Goal: Task Accomplishment & Management: Use online tool/utility

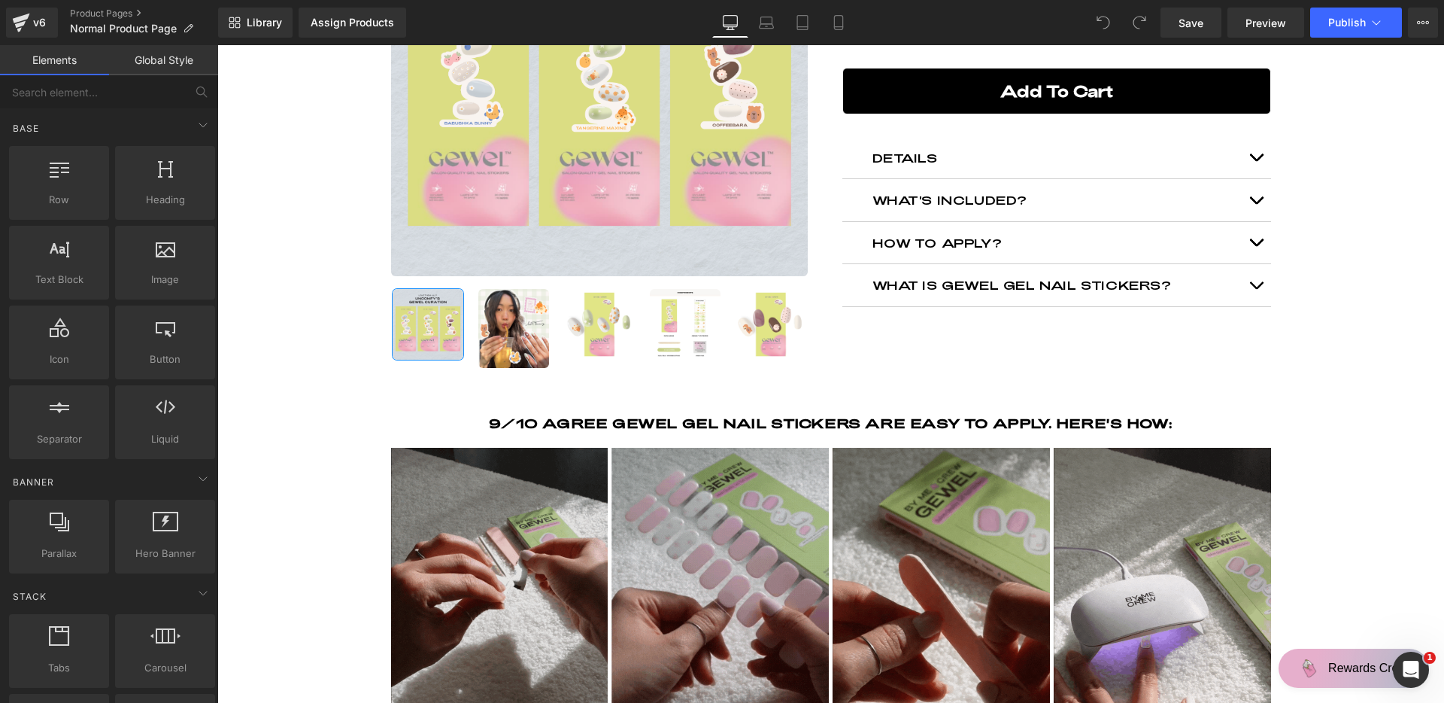
scroll to position [299, 0]
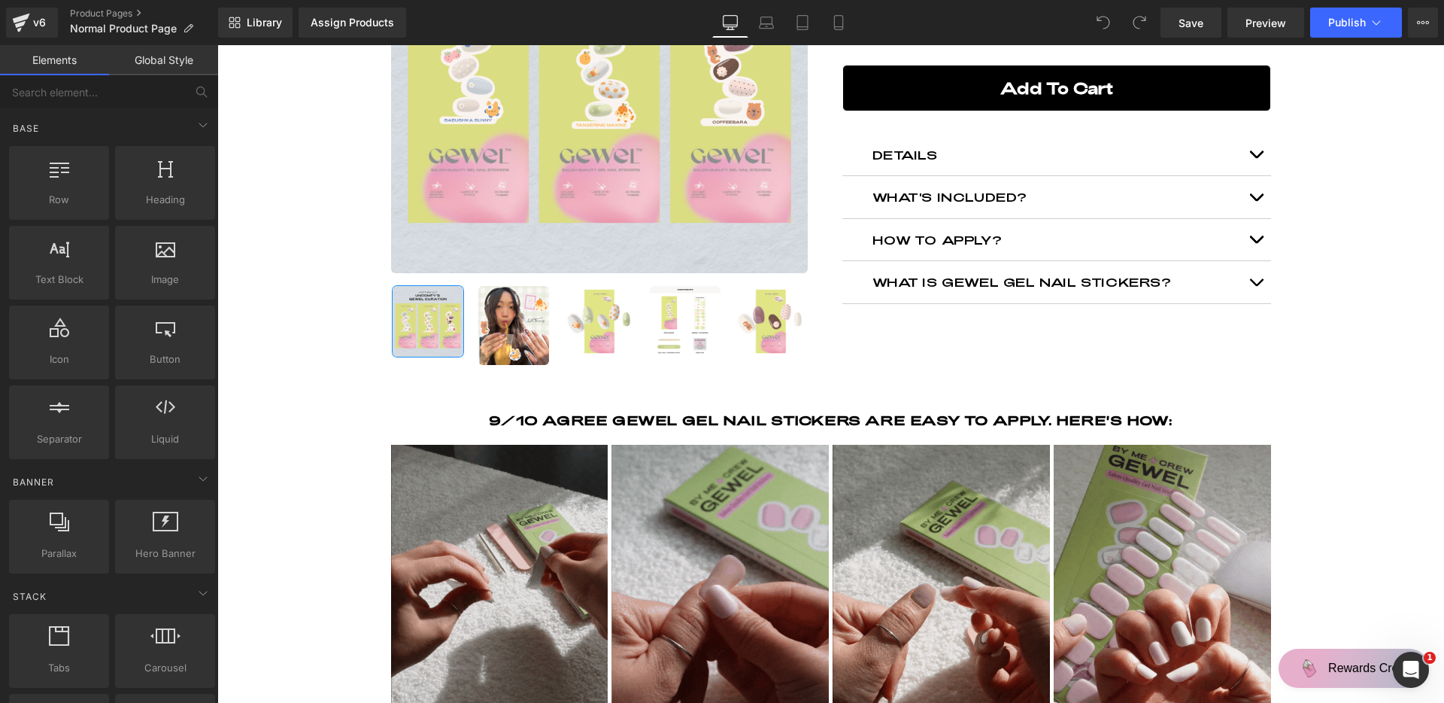
click at [1155, 165] on h2 "DETAILS" at bounding box center [1057, 155] width 369 height 20
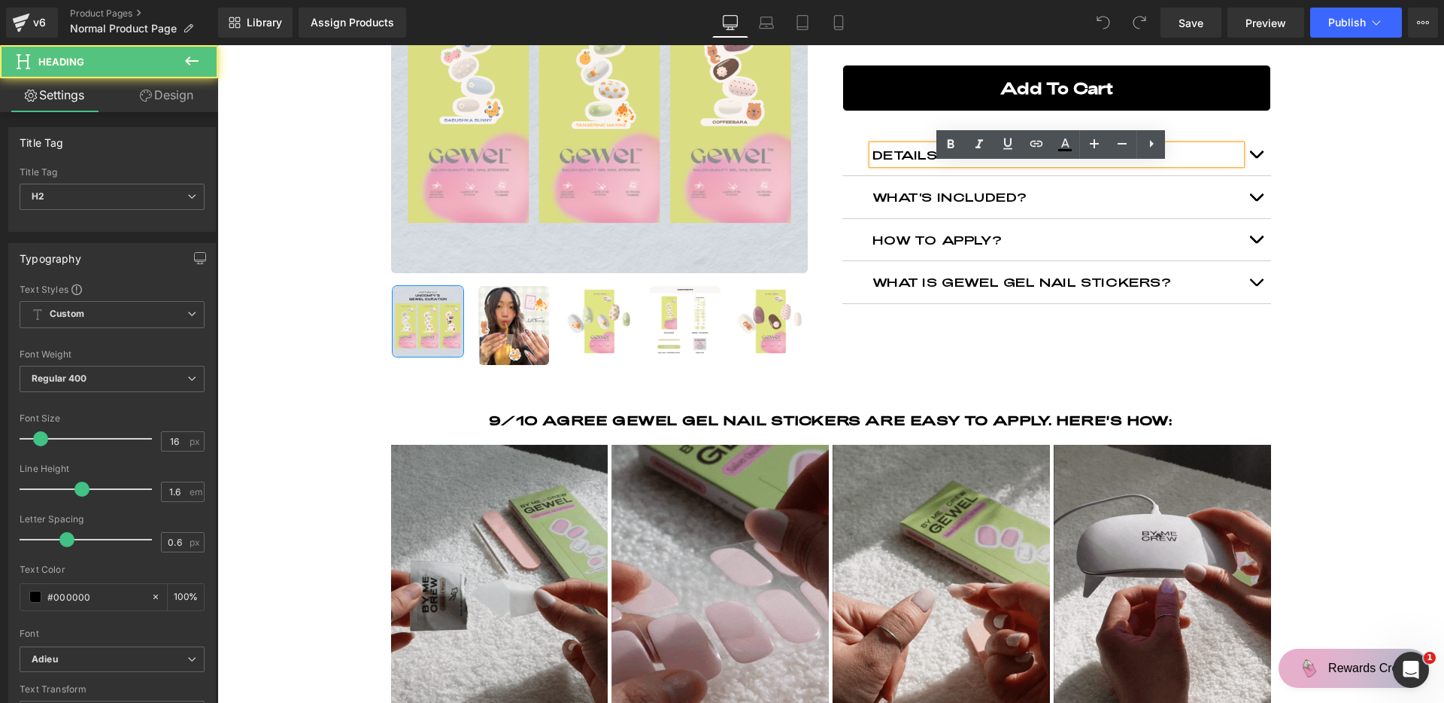
click at [1237, 165] on div "DETAILS" at bounding box center [1057, 155] width 369 height 20
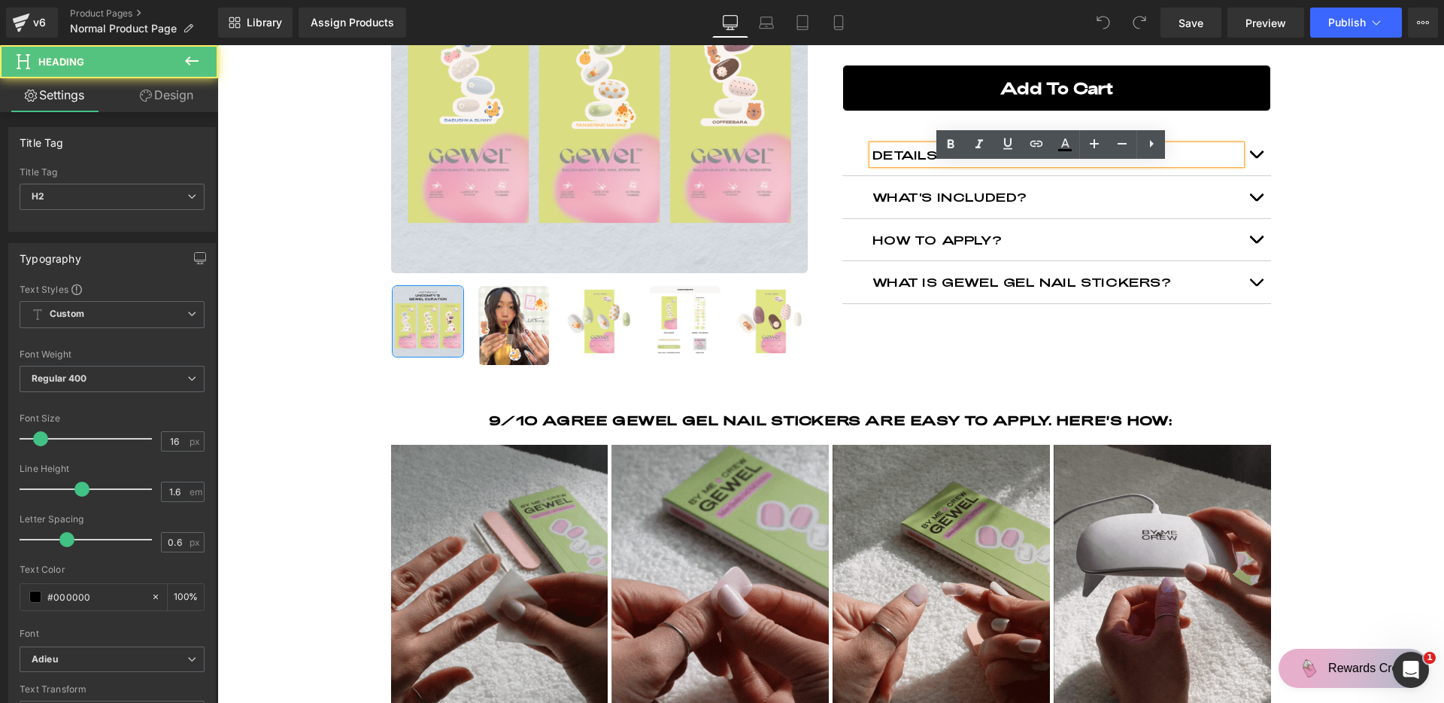
click at [1266, 172] on div "Uncomfy Co's GEWEL Curation (P) Title Loox (Stars) - Star Badge Loox (Stars) $6…" at bounding box center [1056, 80] width 451 height 448
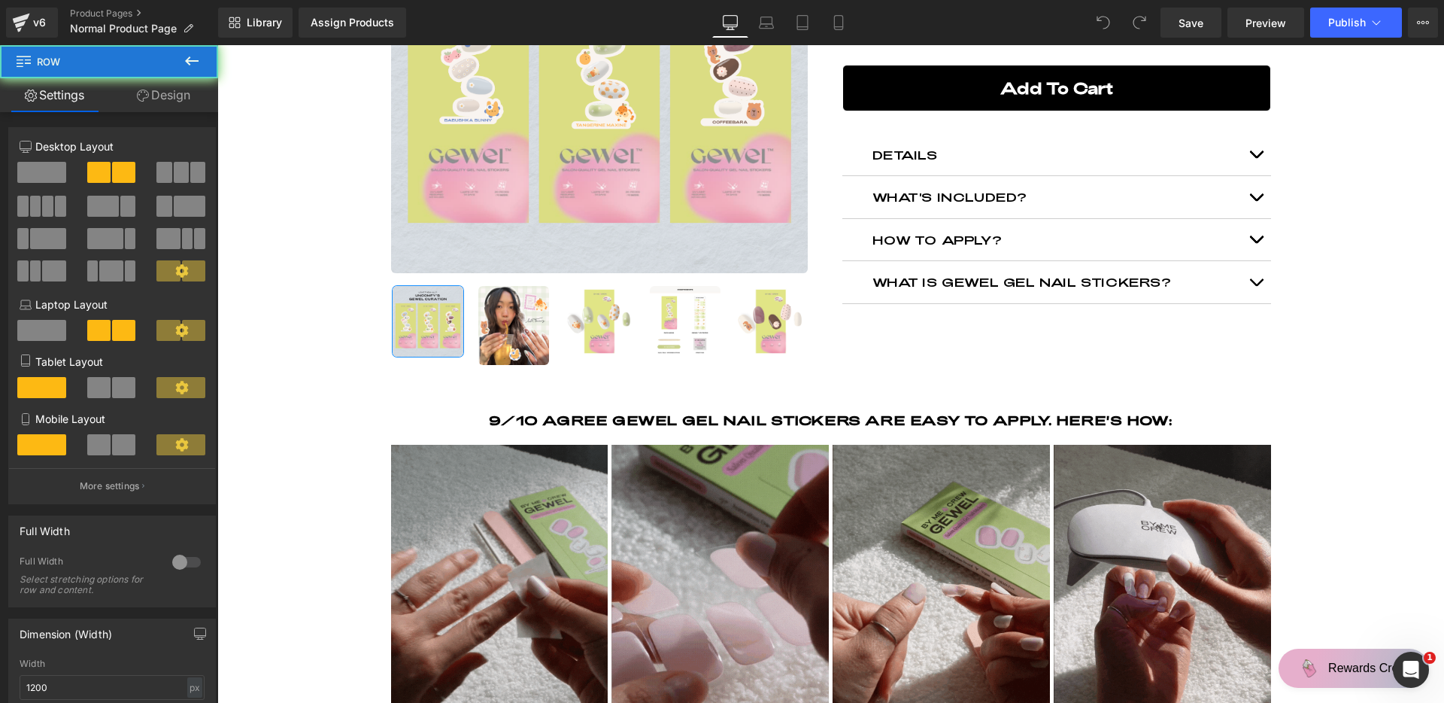
click at [1256, 158] on span "button" at bounding box center [1256, 158] width 0 height 0
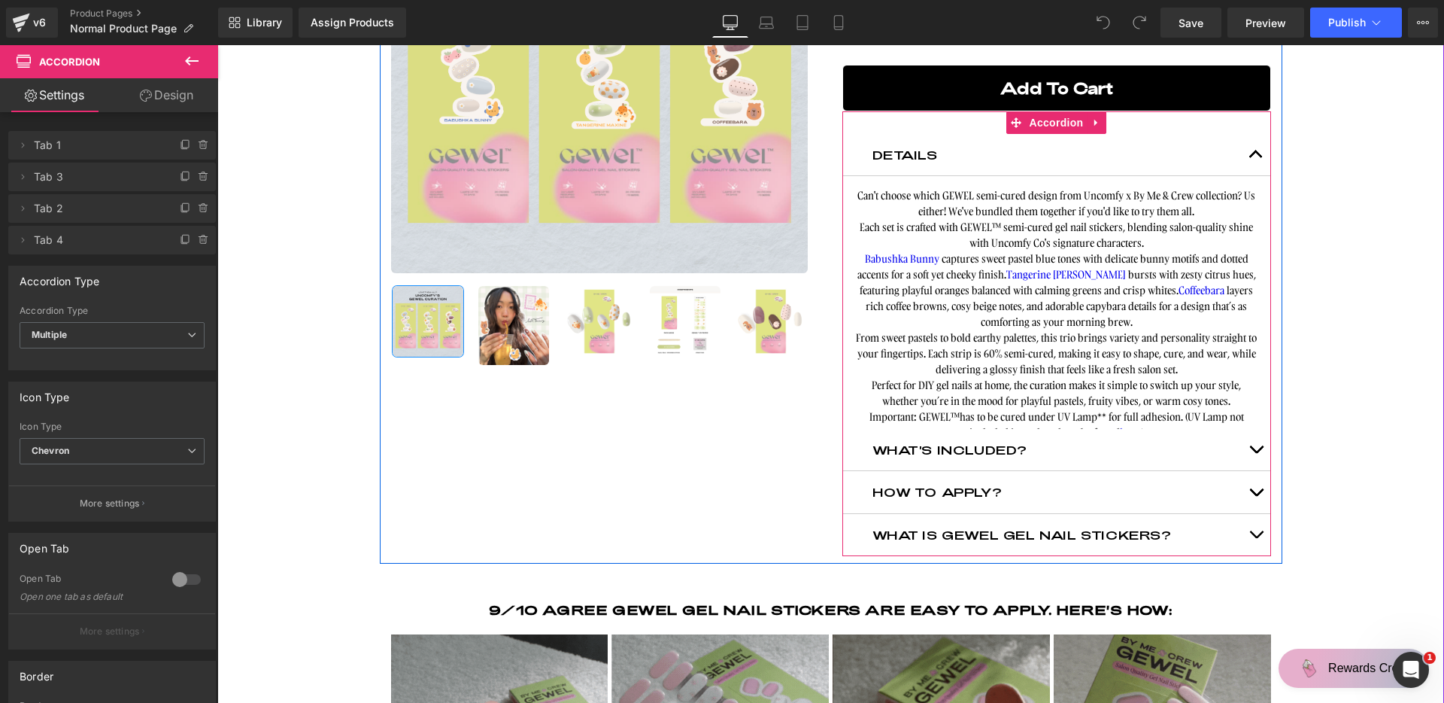
click at [1256, 172] on button "button" at bounding box center [1256, 155] width 30 height 42
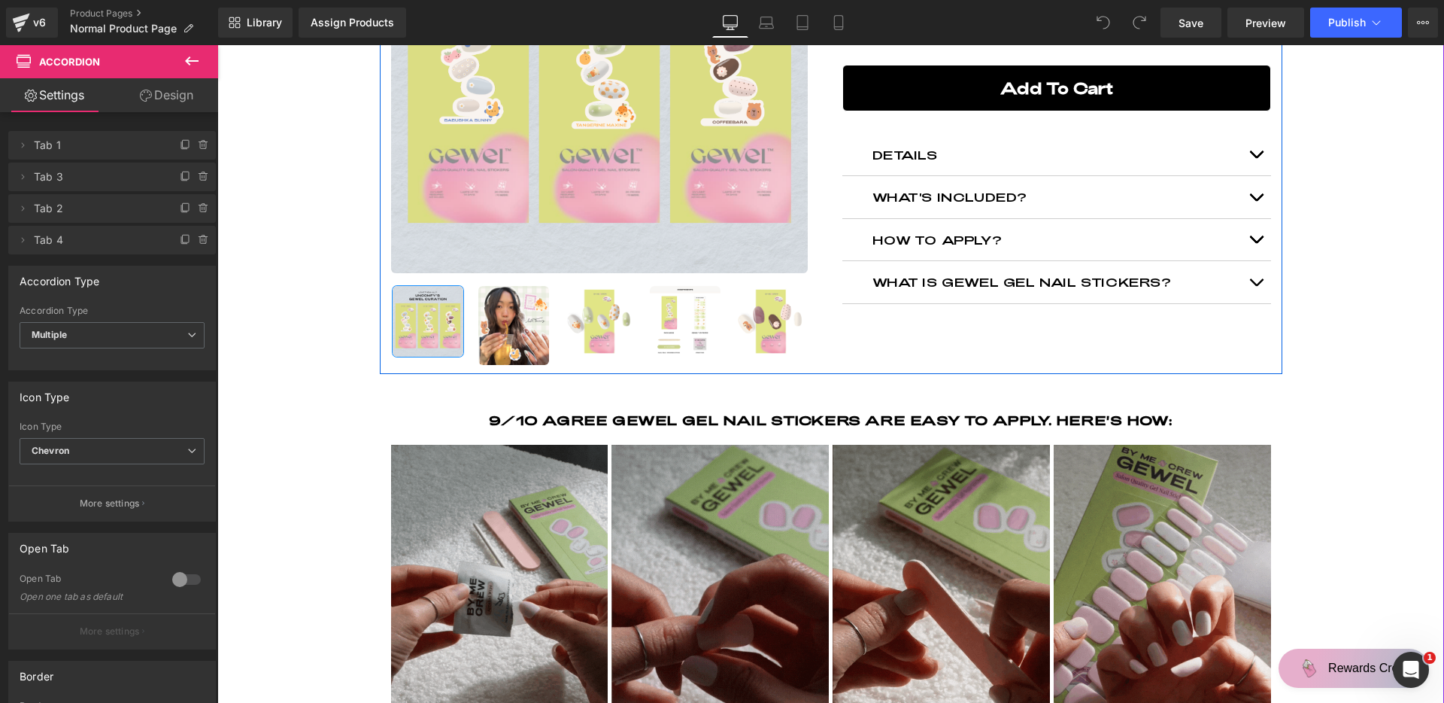
click at [1256, 286] on span "button" at bounding box center [1256, 286] width 0 height 0
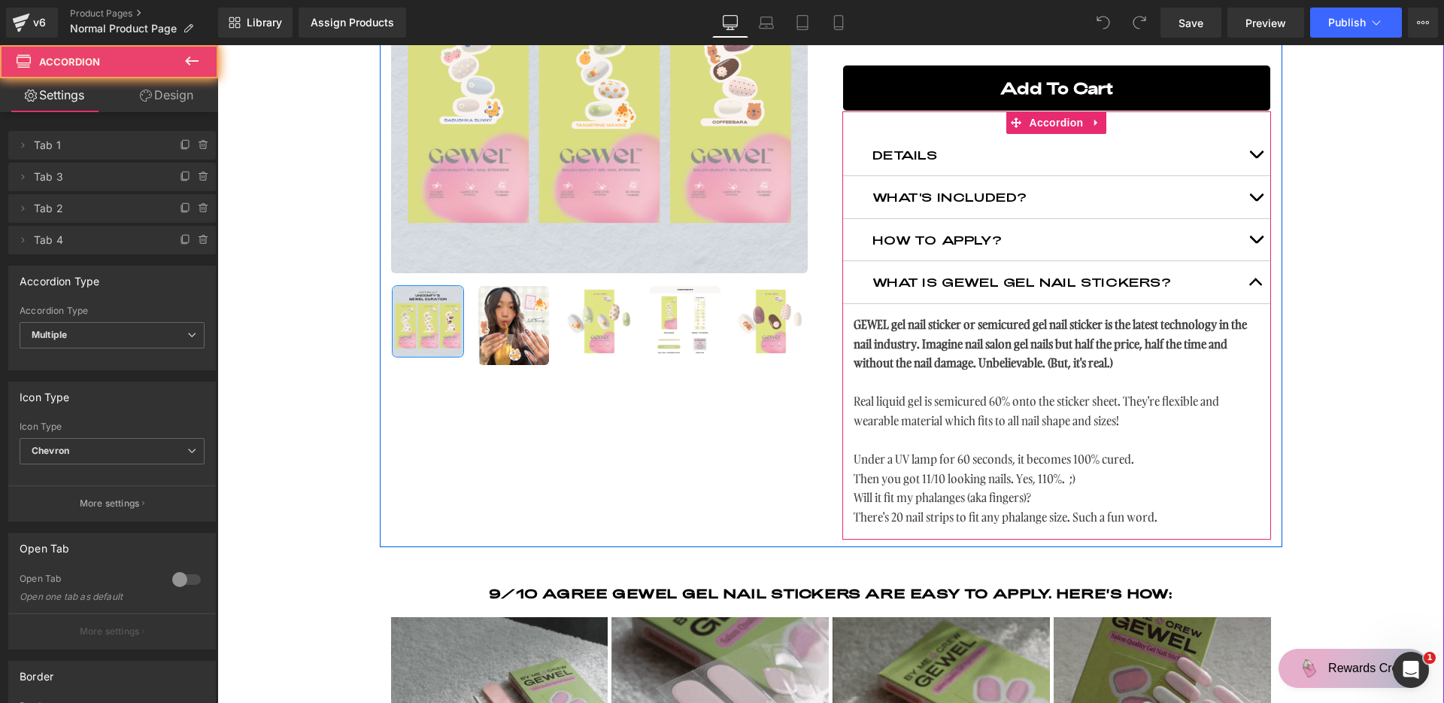
click at [1256, 286] on span "button" at bounding box center [1256, 286] width 0 height 0
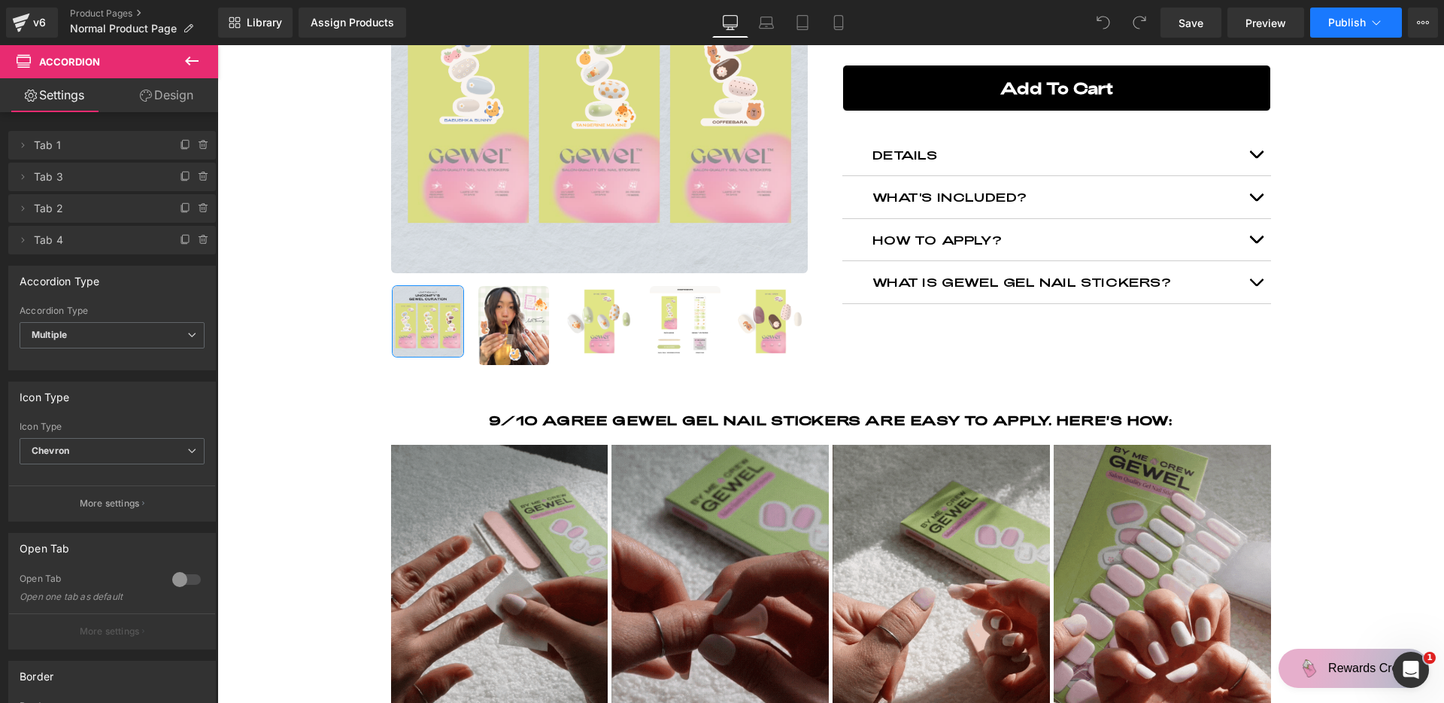
click at [1345, 17] on span "Publish" at bounding box center [1348, 23] width 38 height 12
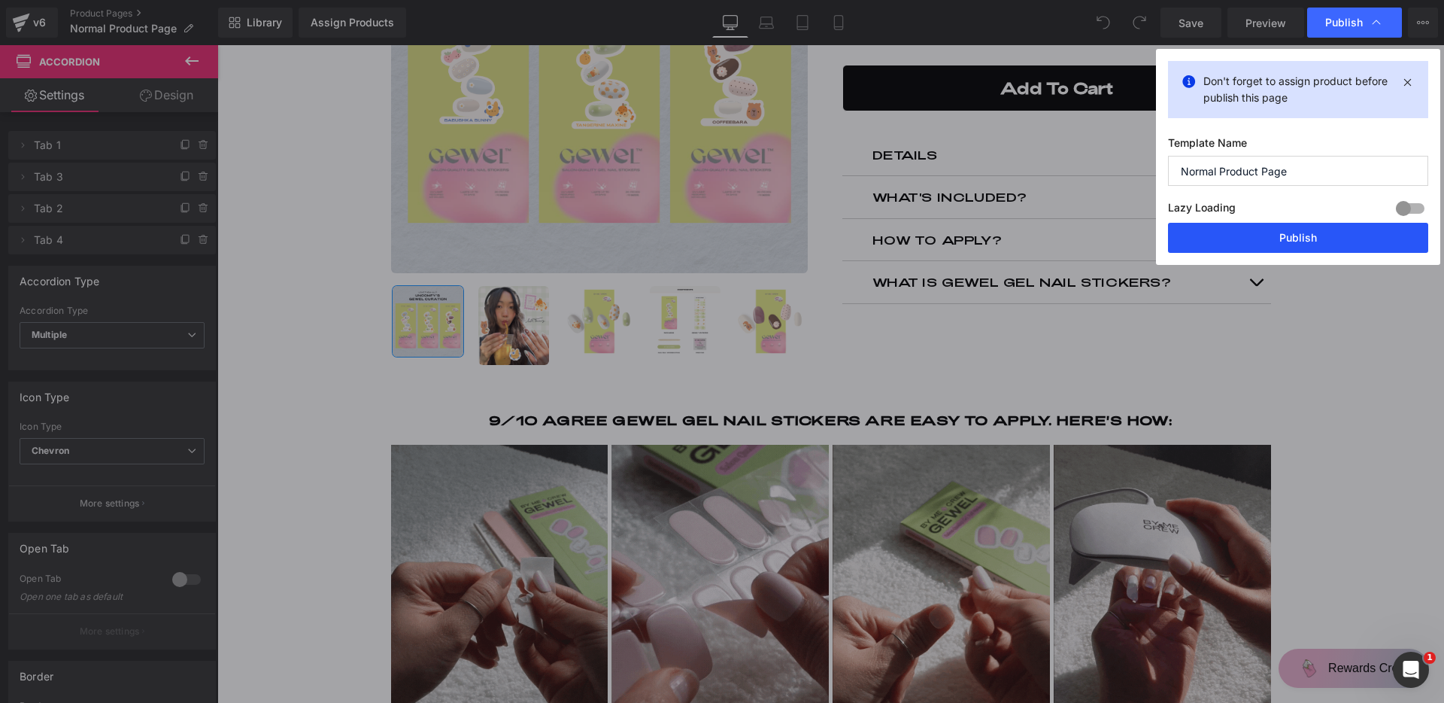
click at [1328, 226] on button "Publish" at bounding box center [1298, 238] width 260 height 30
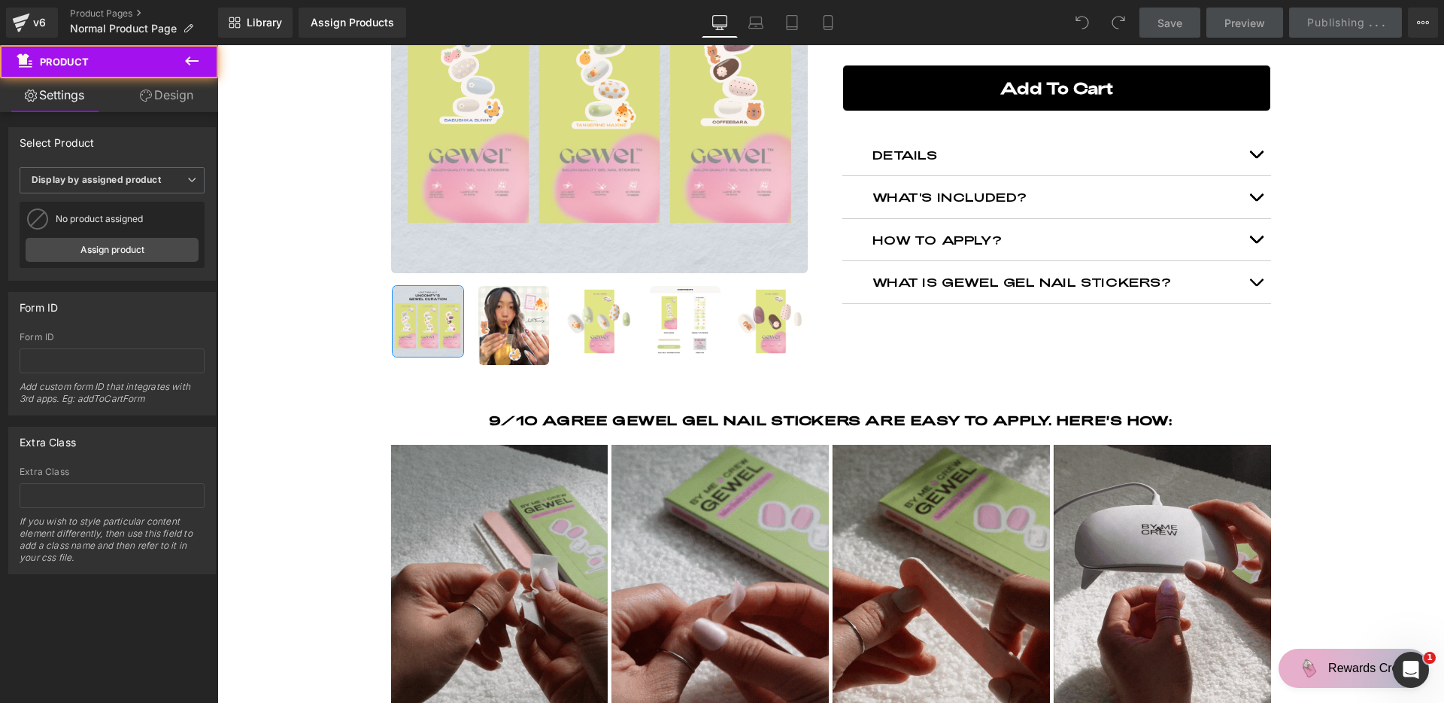
click at [251, 72] on div "- 13 % (P) Image ‹ ›" at bounding box center [831, 303] width 1212 height 939
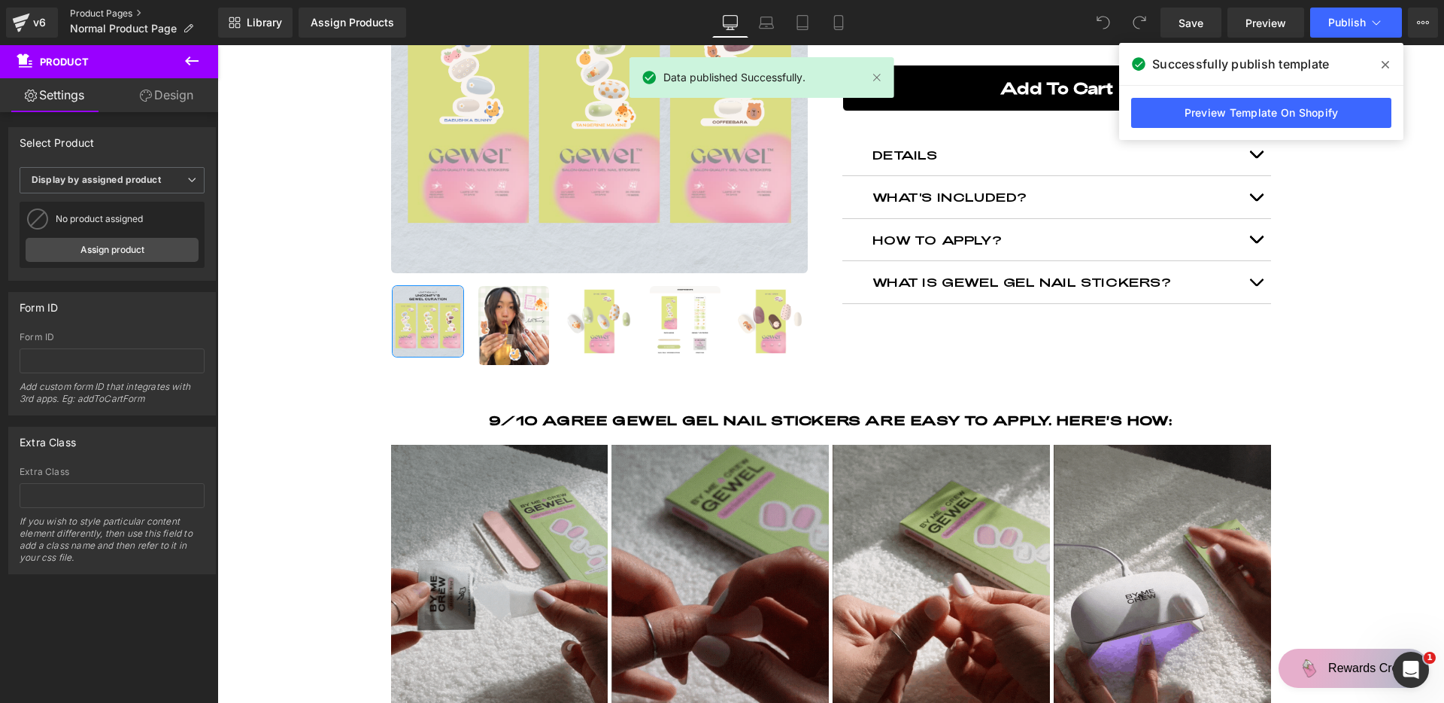
click at [121, 17] on link "Product Pages" at bounding box center [144, 14] width 148 height 12
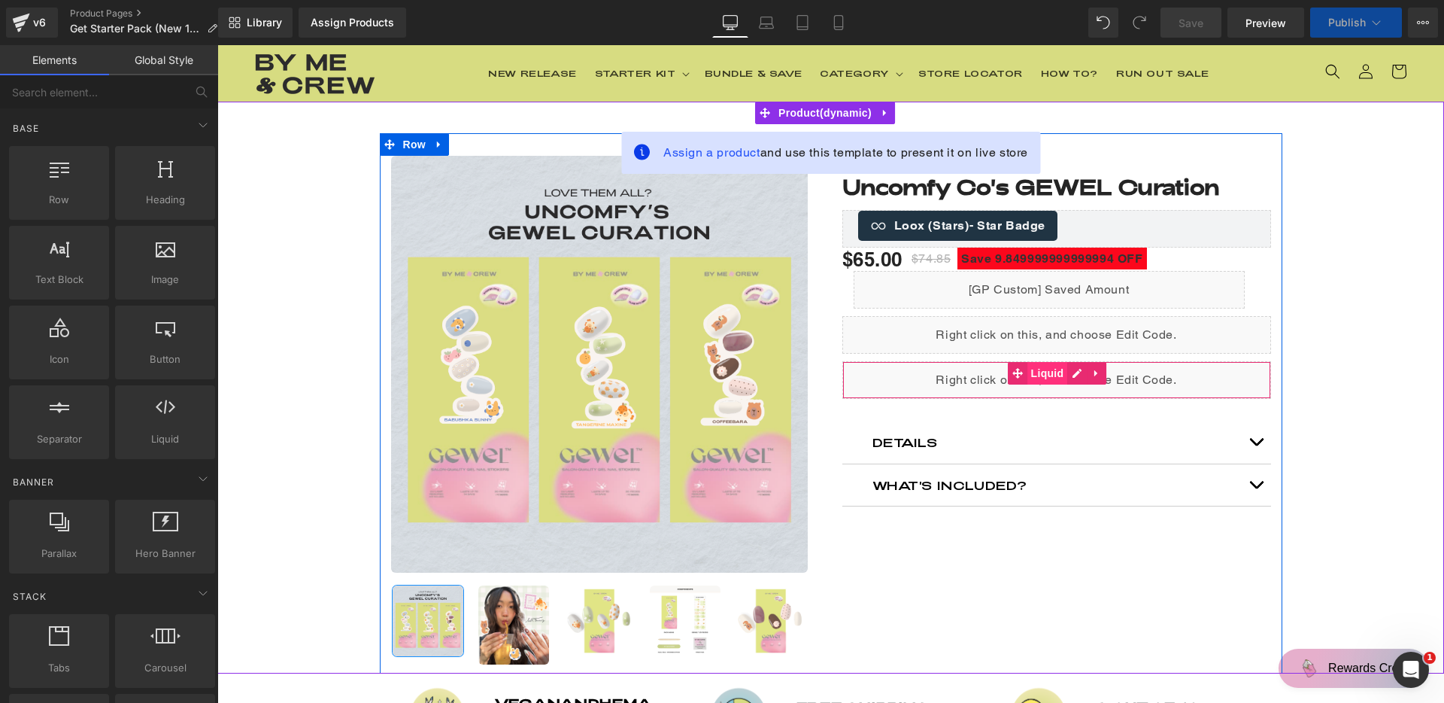
click at [1045, 372] on span "Liquid" at bounding box center [1048, 373] width 41 height 23
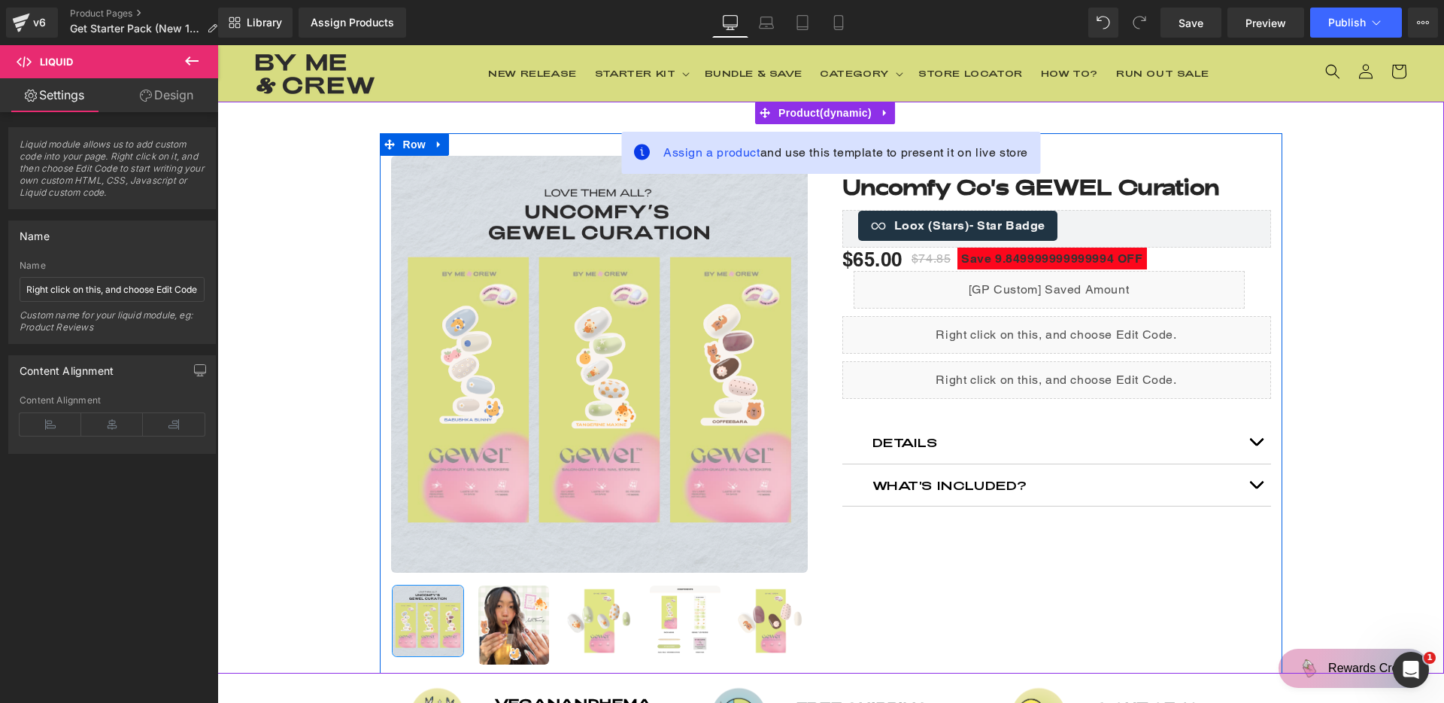
click at [1076, 371] on div "Liquid" at bounding box center [1057, 380] width 429 height 38
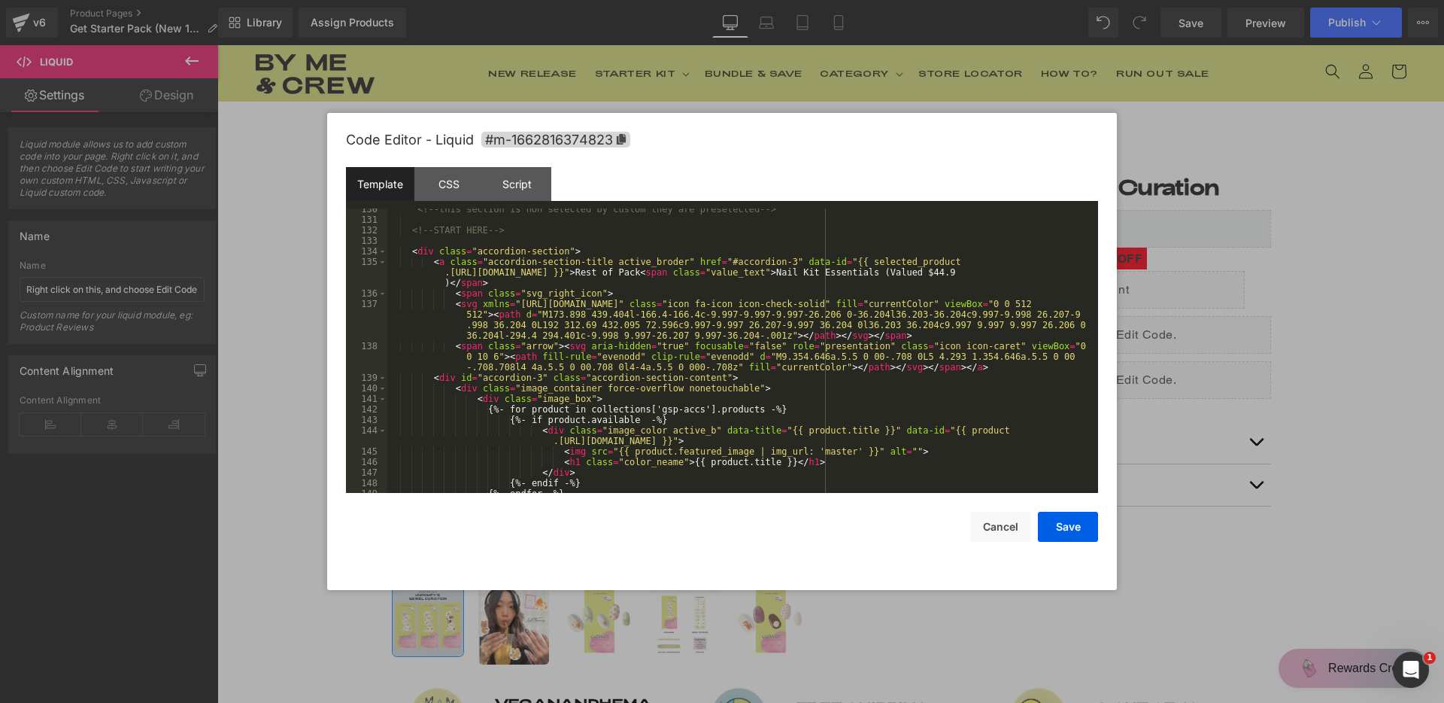
scroll to position [1669, 0]
click at [1007, 532] on button "Cancel" at bounding box center [1000, 527] width 60 height 30
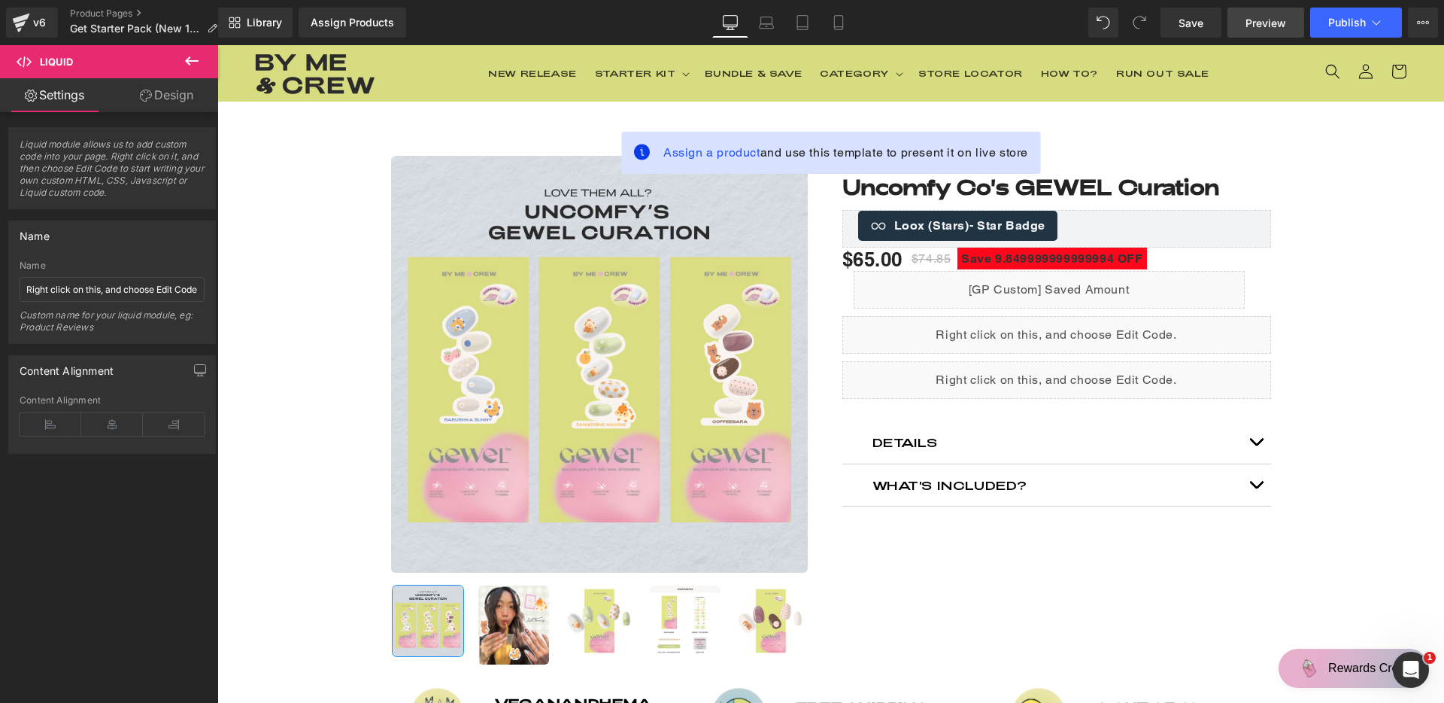
click at [1241, 25] on link "Preview" at bounding box center [1266, 23] width 77 height 30
